Goal: Obtain resource: Obtain resource

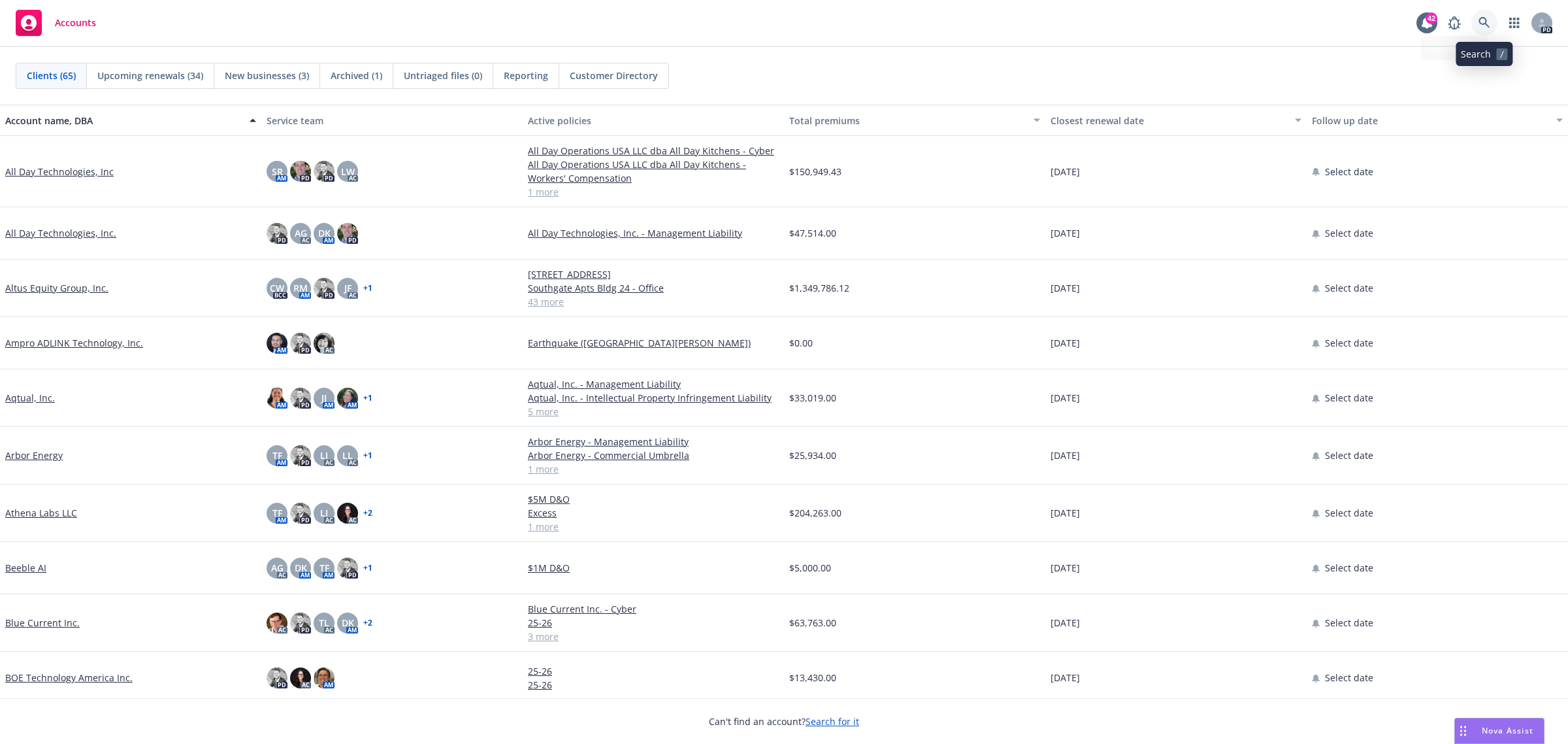
click at [1493, 15] on link at bounding box center [1485, 23] width 27 height 27
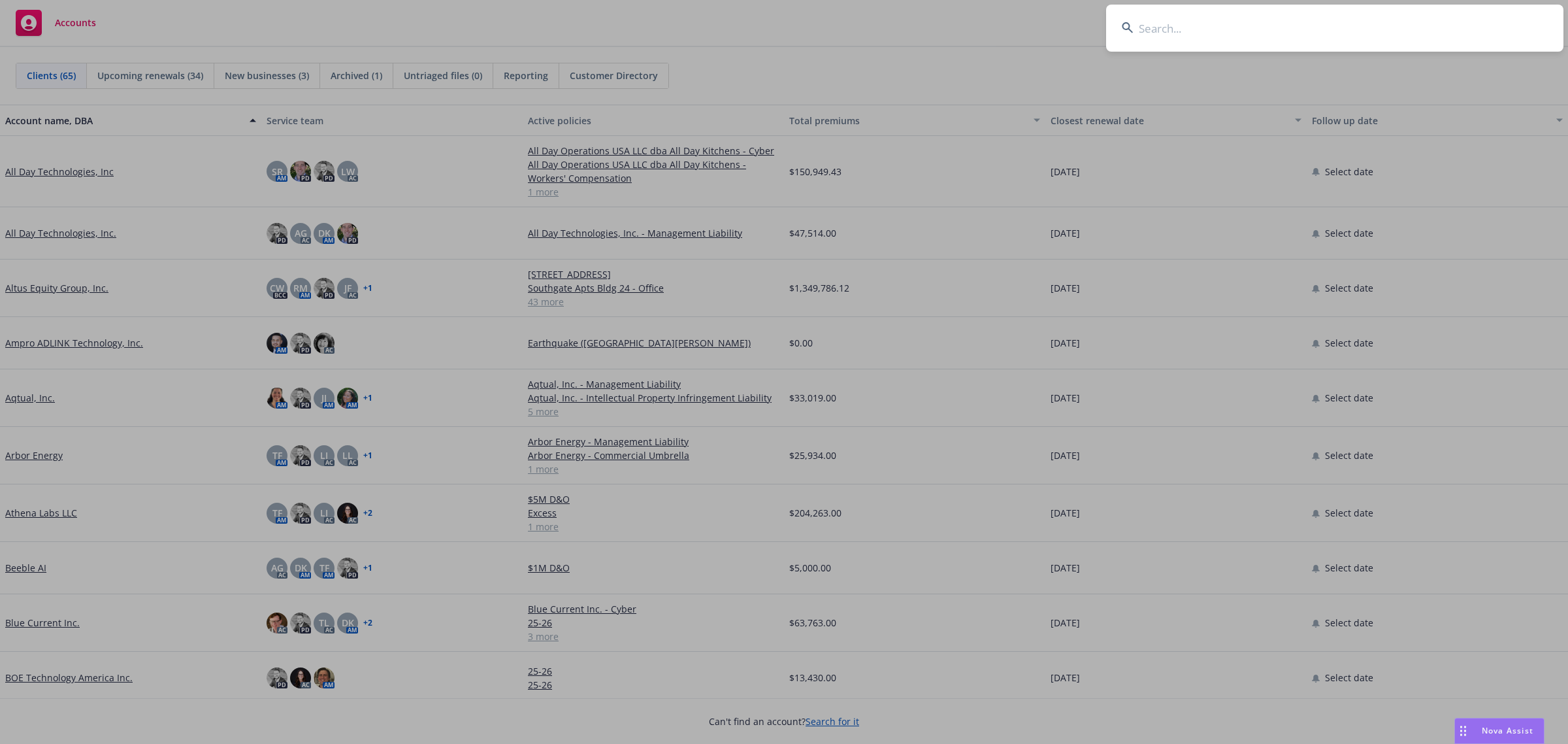
click at [1321, 41] on input at bounding box center [1335, 29] width 458 height 48
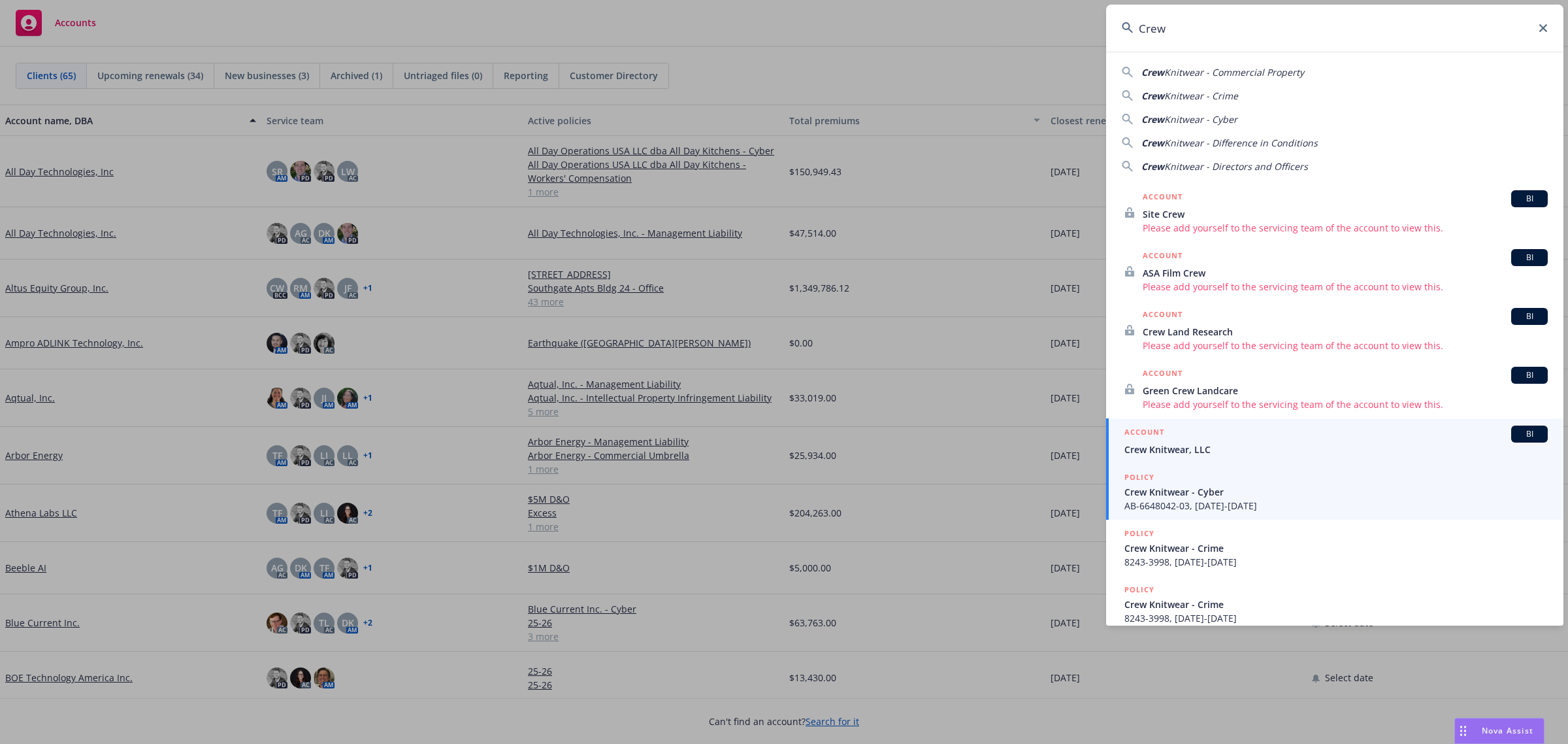
type input "Crew"
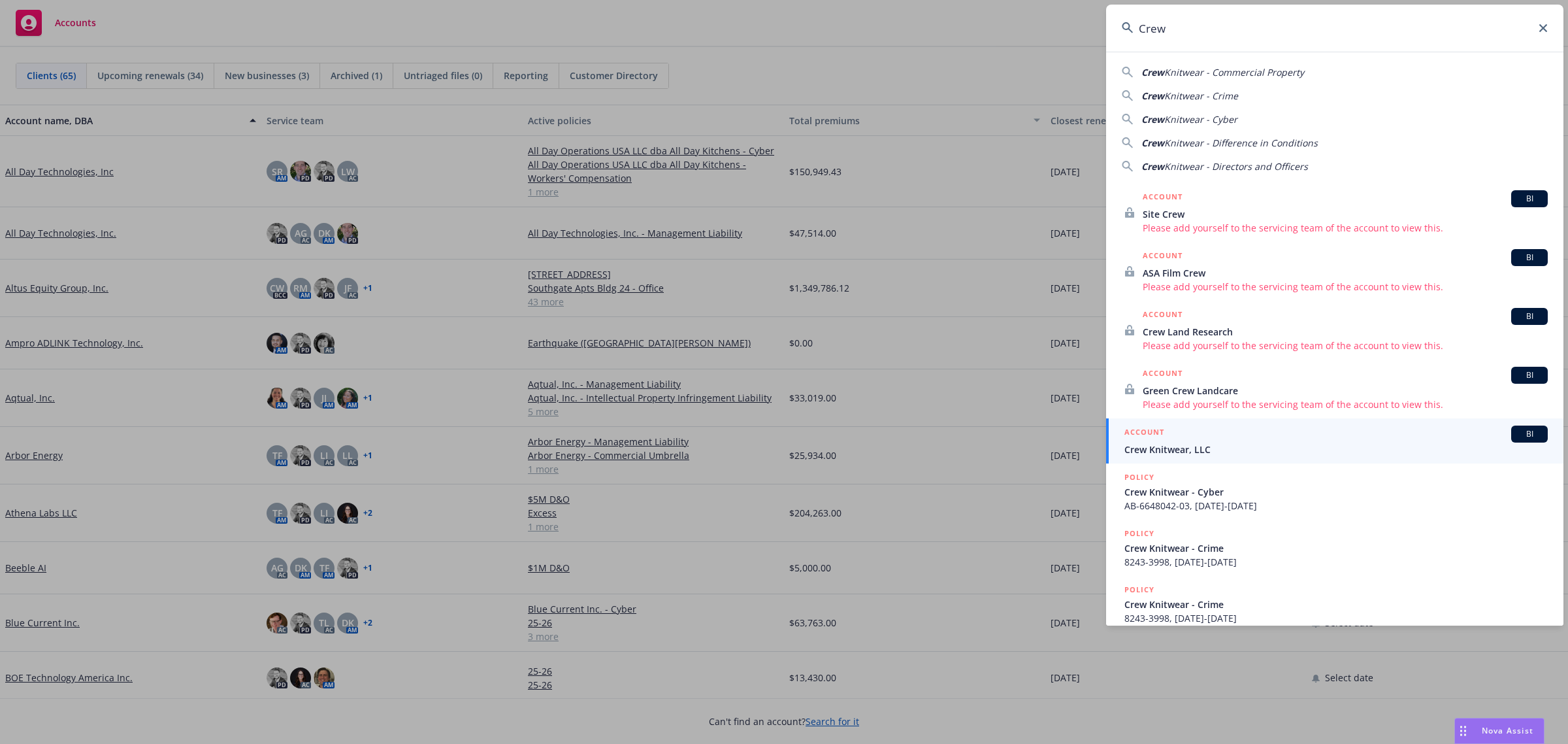
click at [1180, 448] on span "Crew Knitwear, LLC" at bounding box center [1336, 449] width 424 height 13
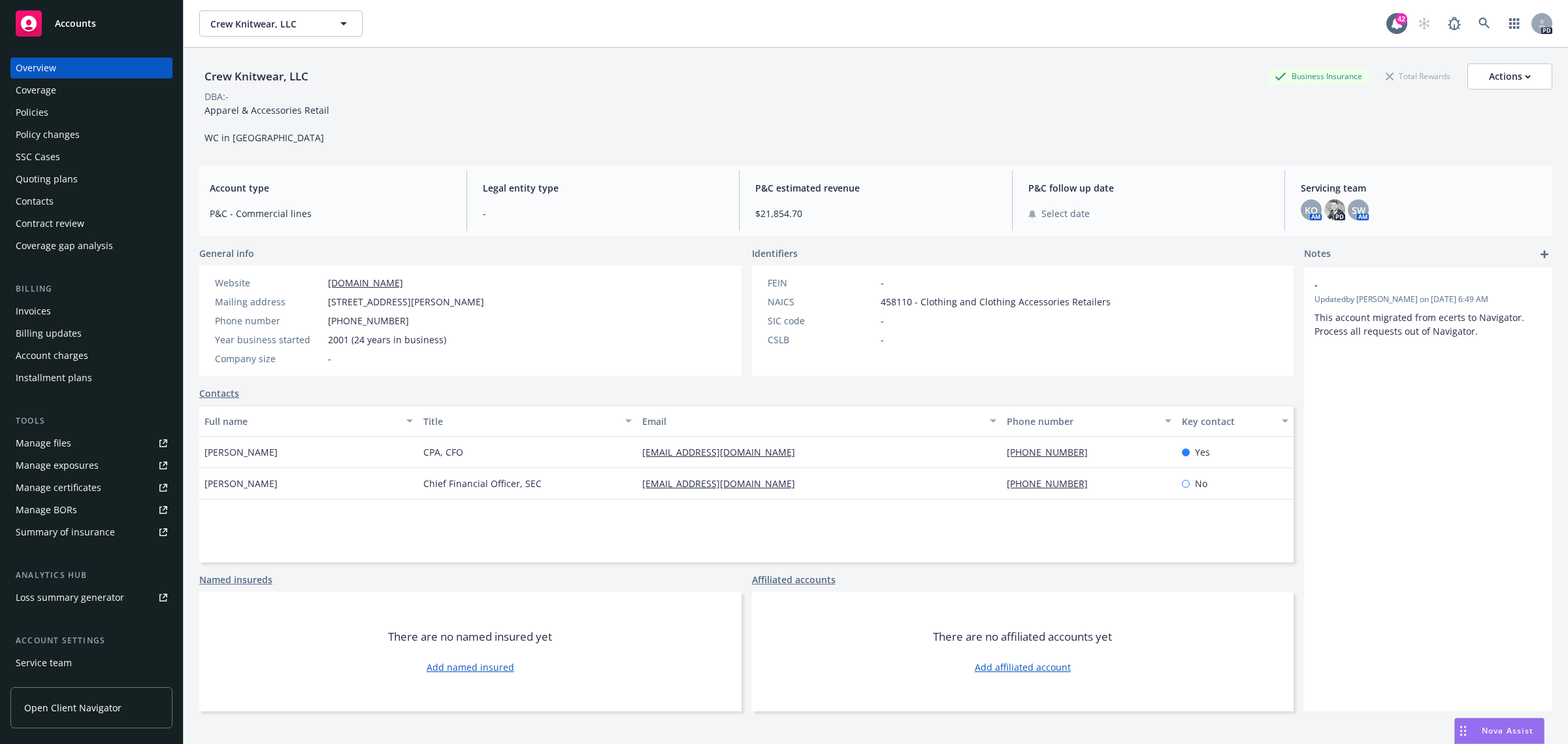
click at [52, 527] on div "Summary of insurance" at bounding box center [66, 532] width 100 height 21
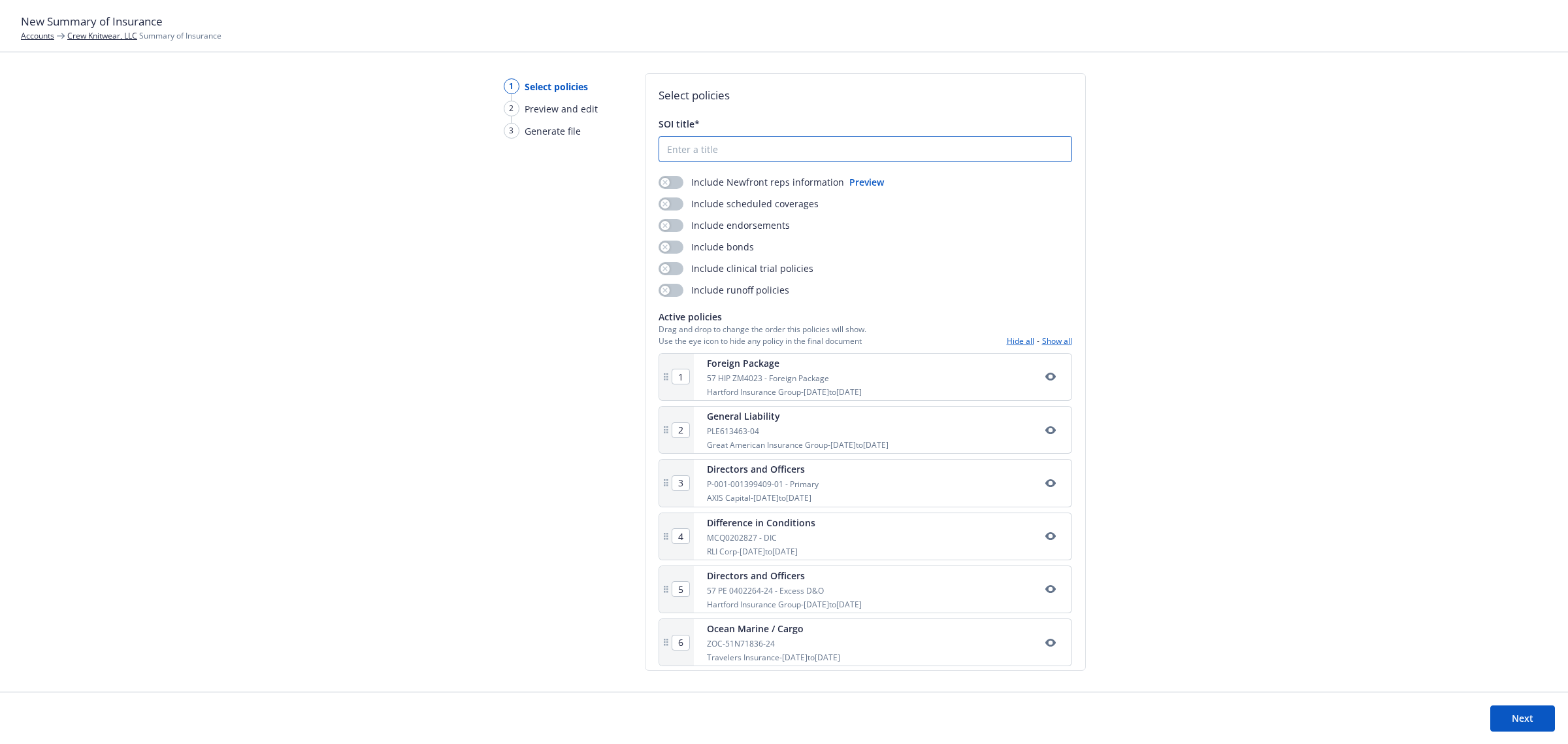
click at [782, 154] on input "SOI title*" at bounding box center [865, 149] width 412 height 25
type input "CKW SOI"
click at [1518, 713] on button "Next" at bounding box center [1523, 718] width 65 height 27
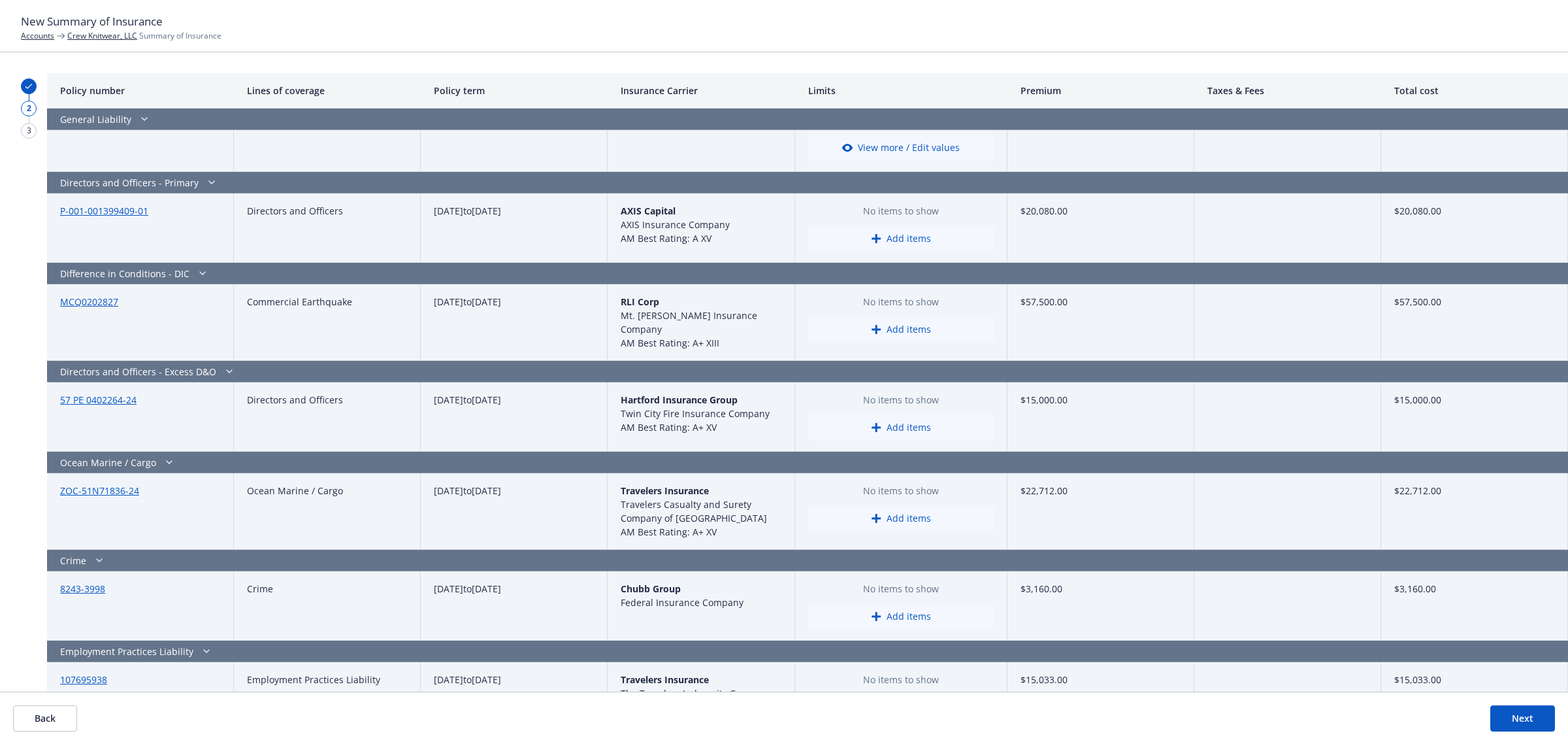
scroll to position [654, 0]
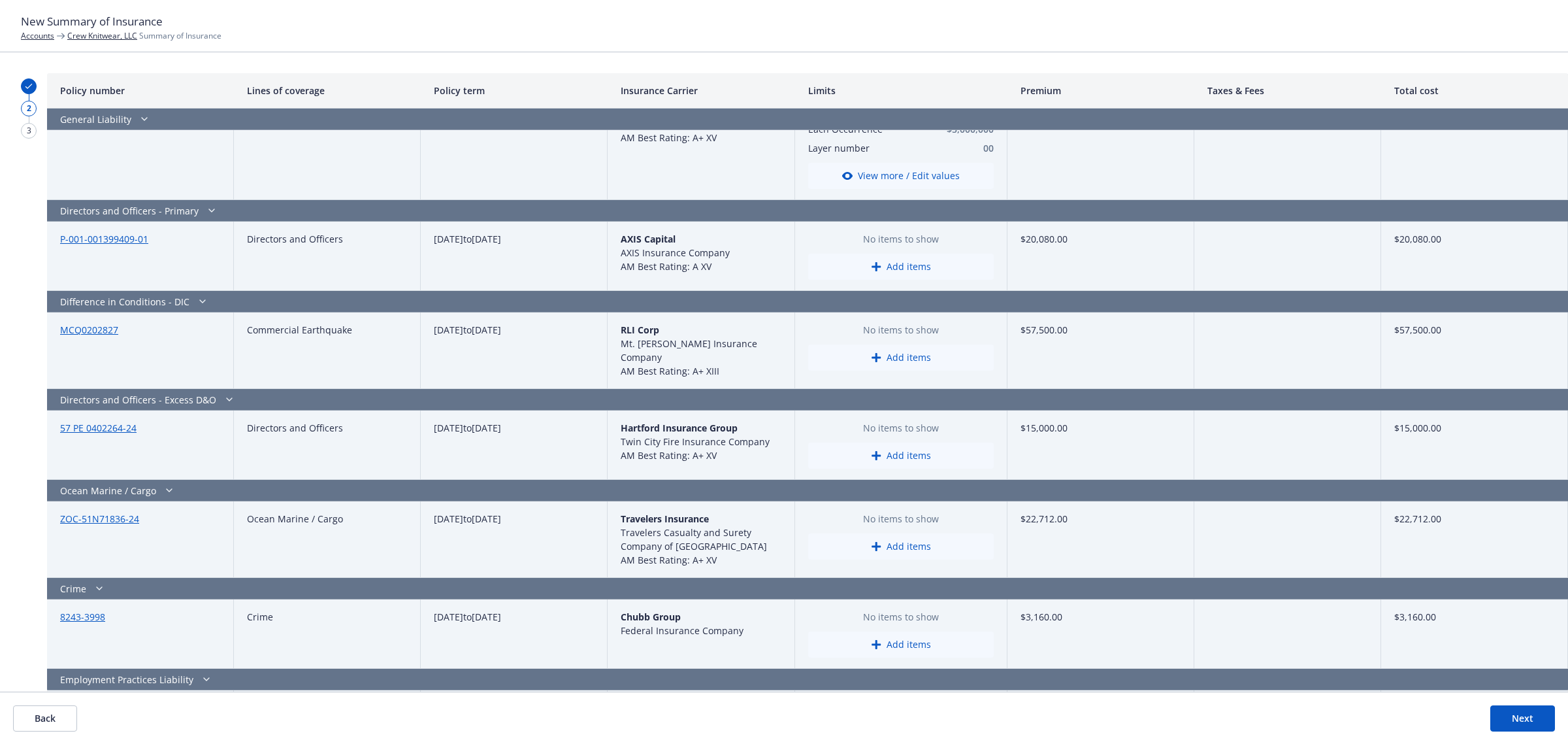
click at [913, 265] on button "Add items" at bounding box center [900, 267] width 185 height 27
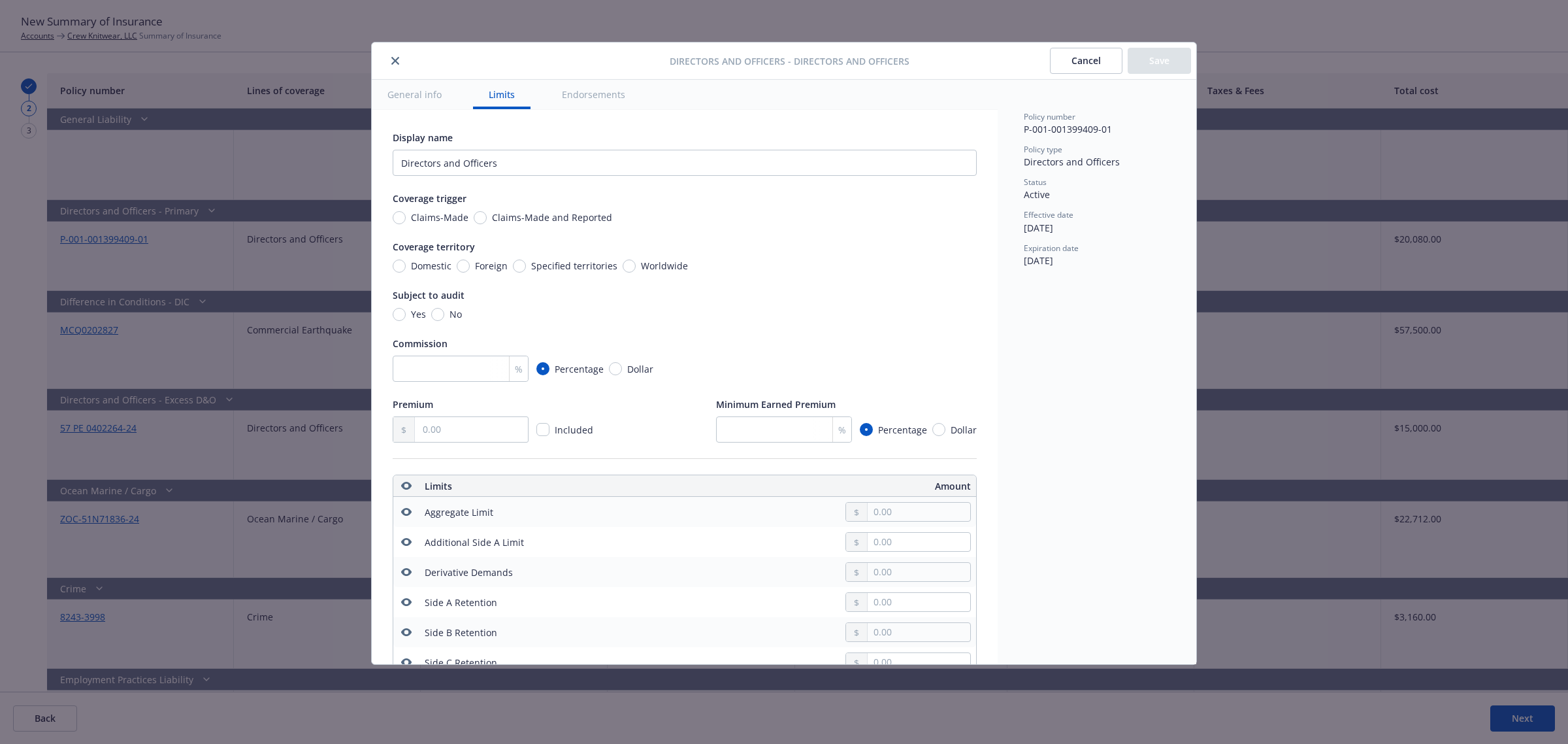
scroll to position [365, 0]
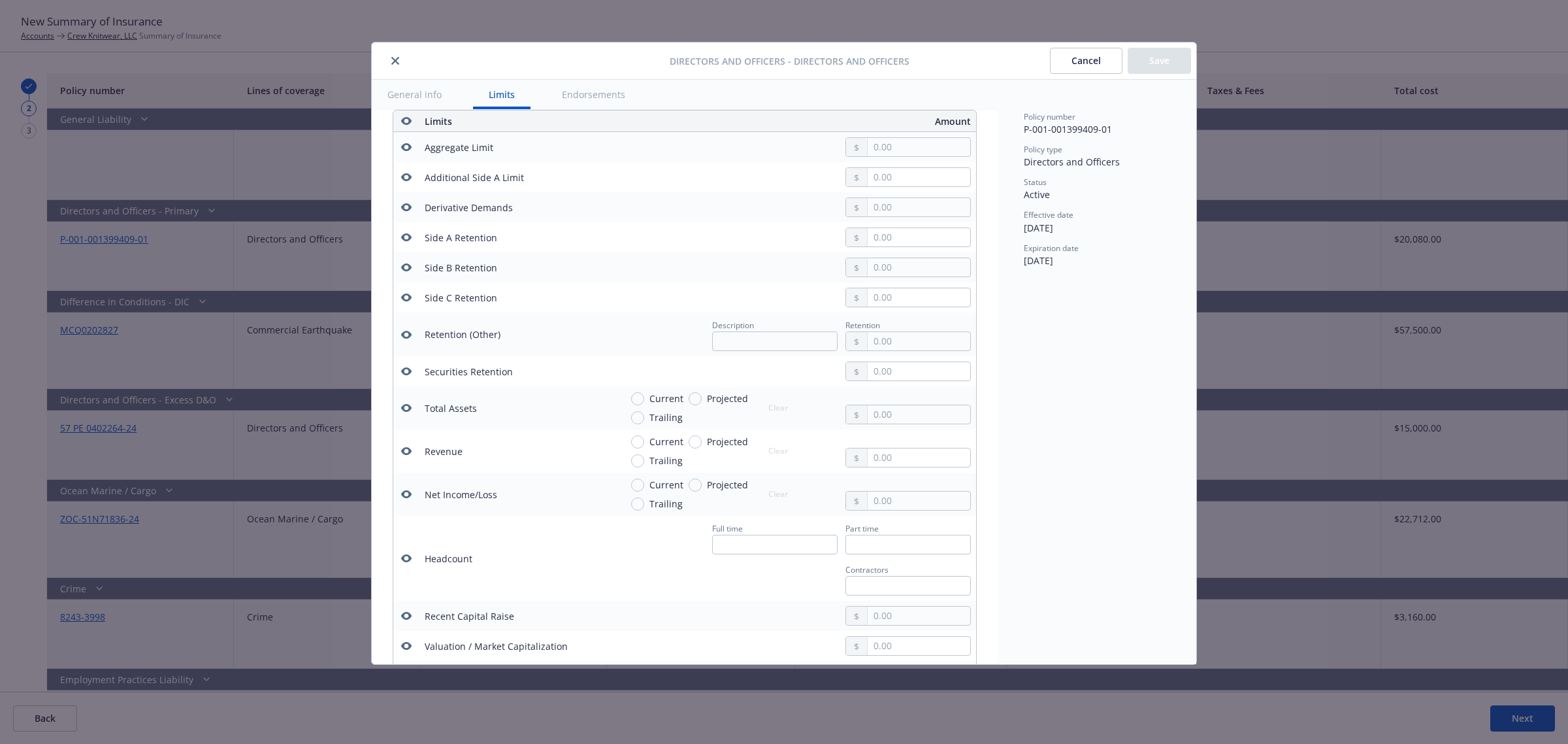
click at [1078, 64] on button "Cancel" at bounding box center [1086, 61] width 72 height 27
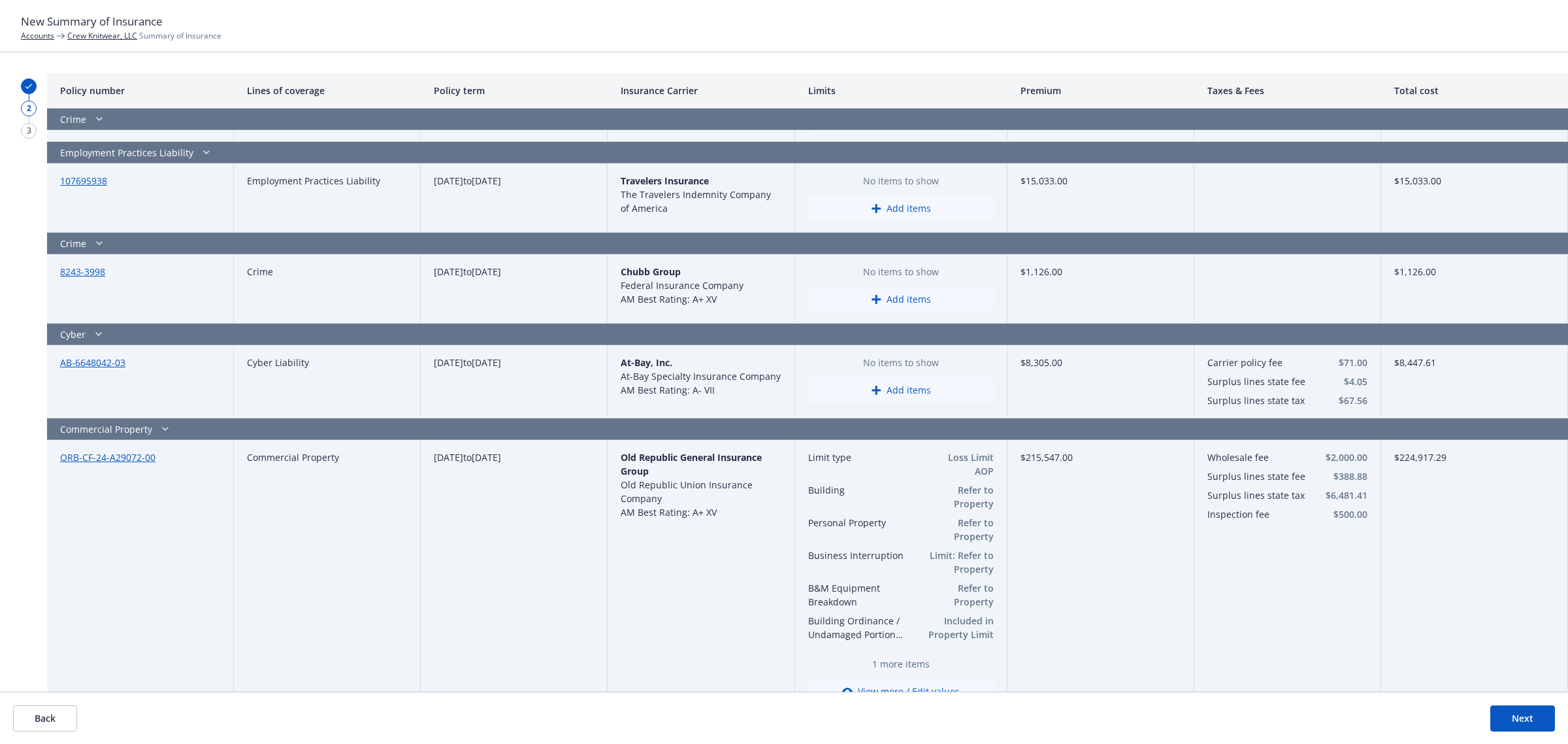
scroll to position [1201, 0]
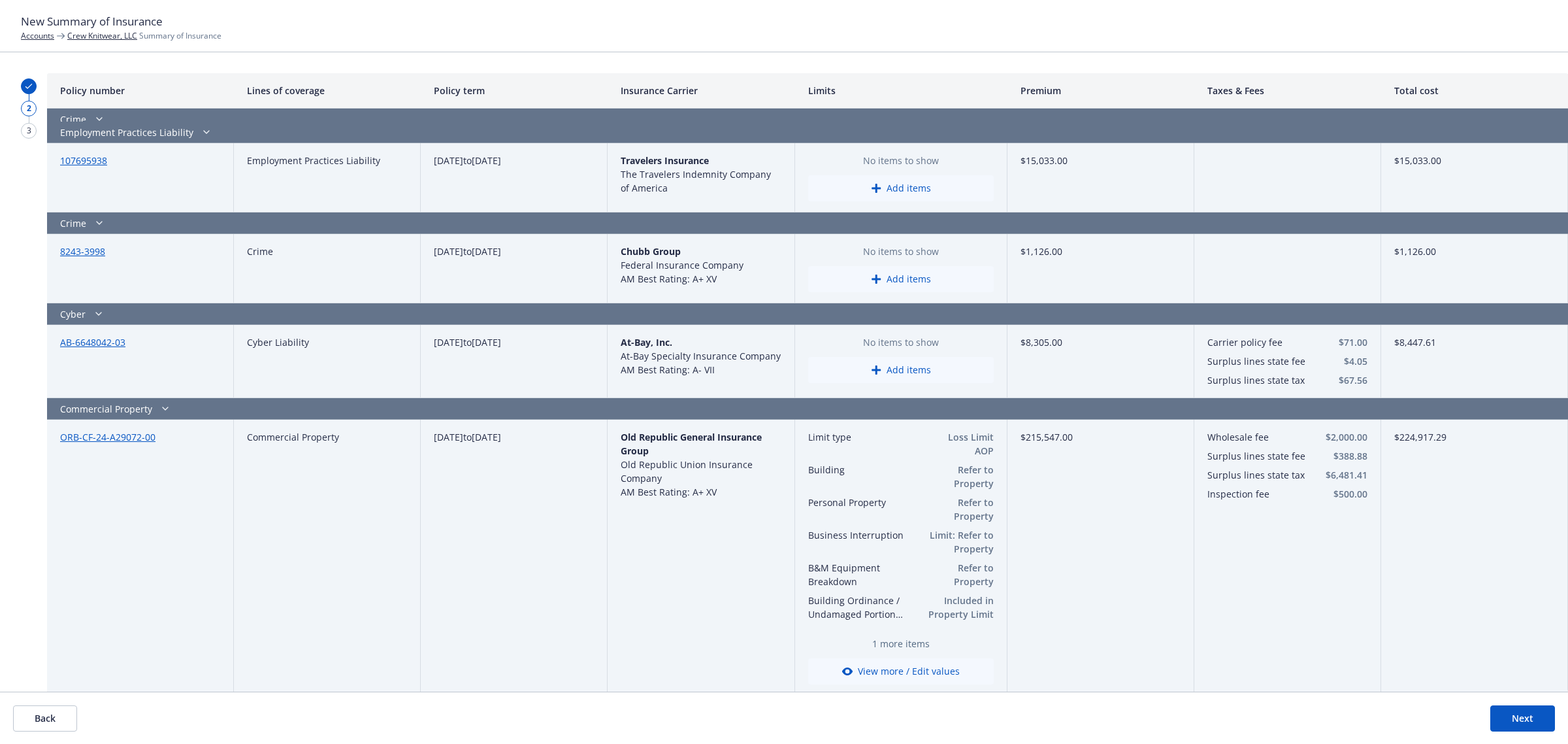
click at [1518, 710] on button "Next" at bounding box center [1523, 718] width 65 height 27
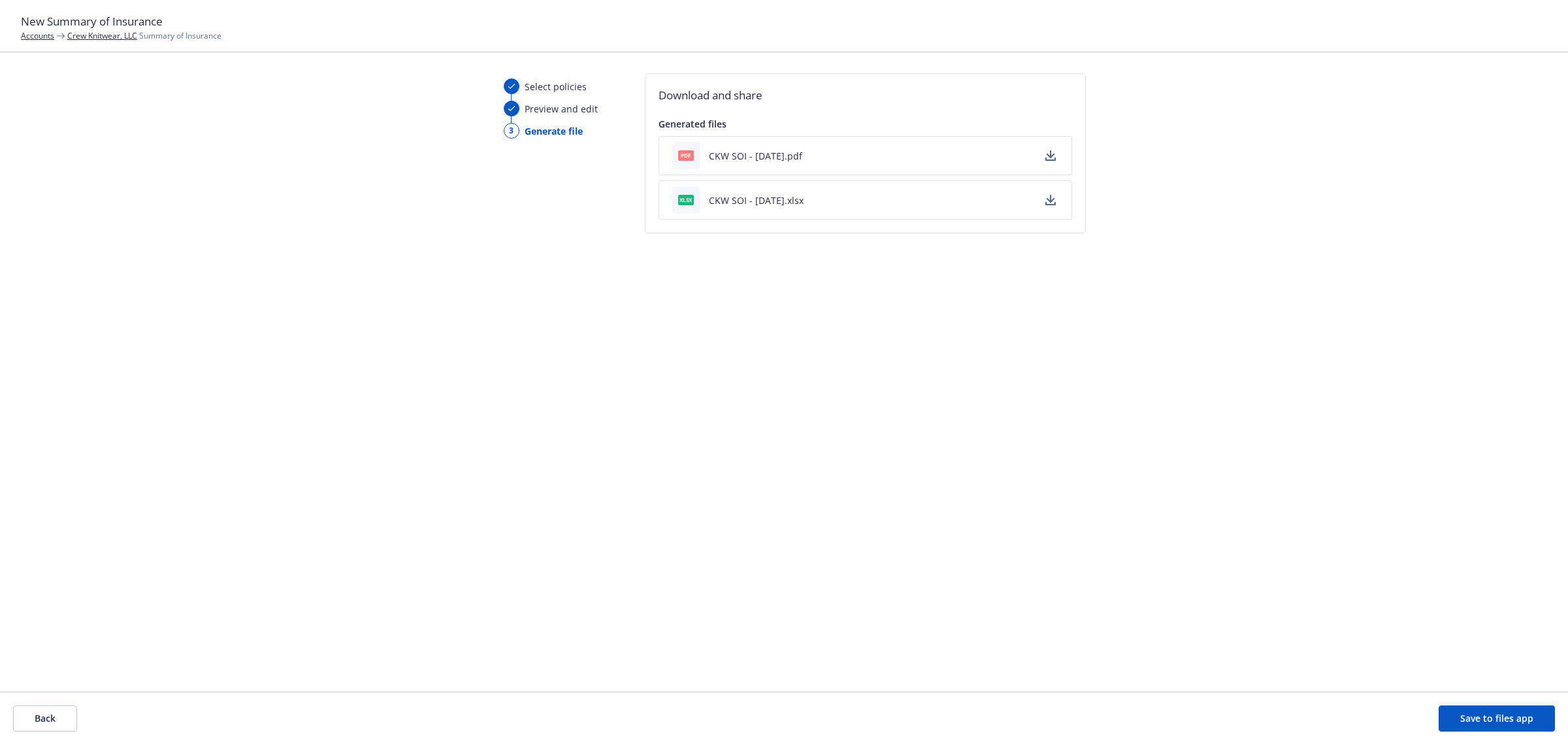
click at [727, 201] on button "CKW SOI - [DATE].xlsx" at bounding box center [757, 200] width 95 height 13
click at [739, 191] on div "xlsx CKW SOI - [DATE].xlsx" at bounding box center [738, 200] width 131 height 28
click at [742, 198] on button "CKW SOI - [DATE].xlsx" at bounding box center [757, 200] width 95 height 13
